Goal: Find specific fact: Find specific fact

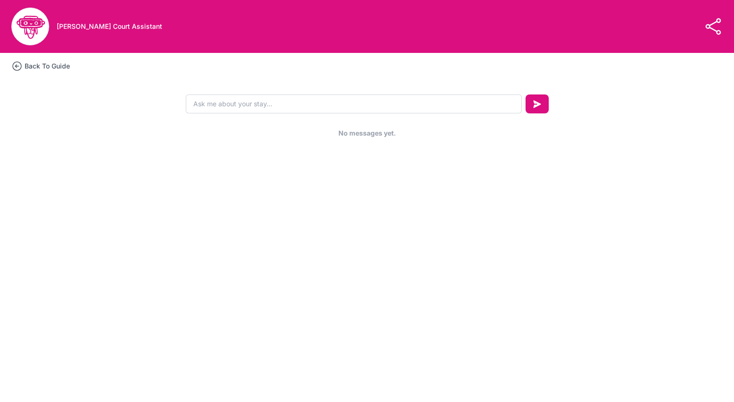
click at [19, 66] on icon at bounding box center [16, 65] width 11 height 11
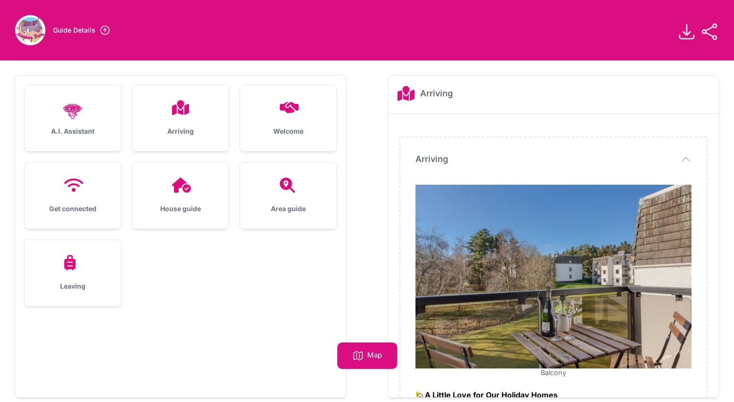
click at [190, 200] on div "House guide" at bounding box center [180, 196] width 96 height 66
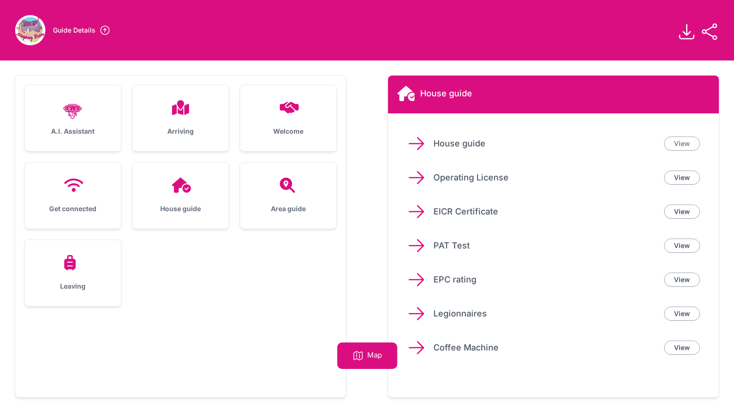
click at [680, 145] on link "View" at bounding box center [682, 144] width 36 height 14
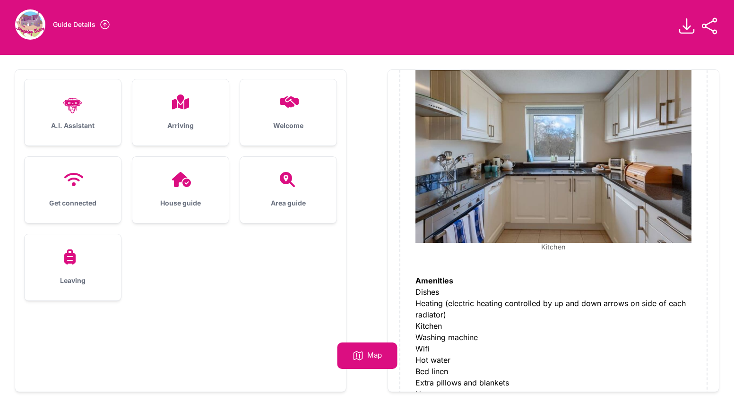
scroll to position [73, 0]
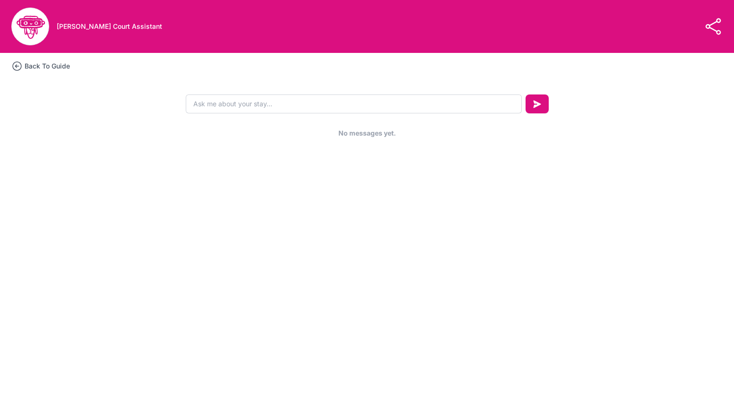
click at [58, 65] on h3 "Back To Guide" at bounding box center [47, 65] width 45 height 9
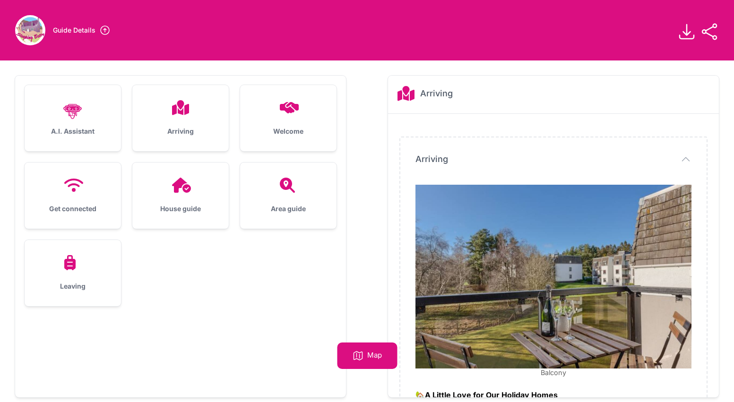
click at [32, 32] on img at bounding box center [30, 30] width 30 height 30
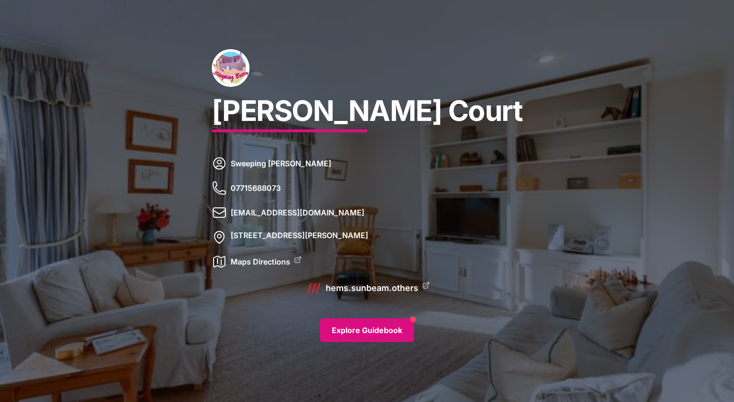
drag, startPoint x: 438, startPoint y: 235, endPoint x: 469, endPoint y: 236, distance: 31.2
click at [368, 236] on p "[STREET_ADDRESS][PERSON_NAME]" at bounding box center [300, 237] width 138 height 15
copy p "PH3 1SD"
